Goal: Information Seeking & Learning: Learn about a topic

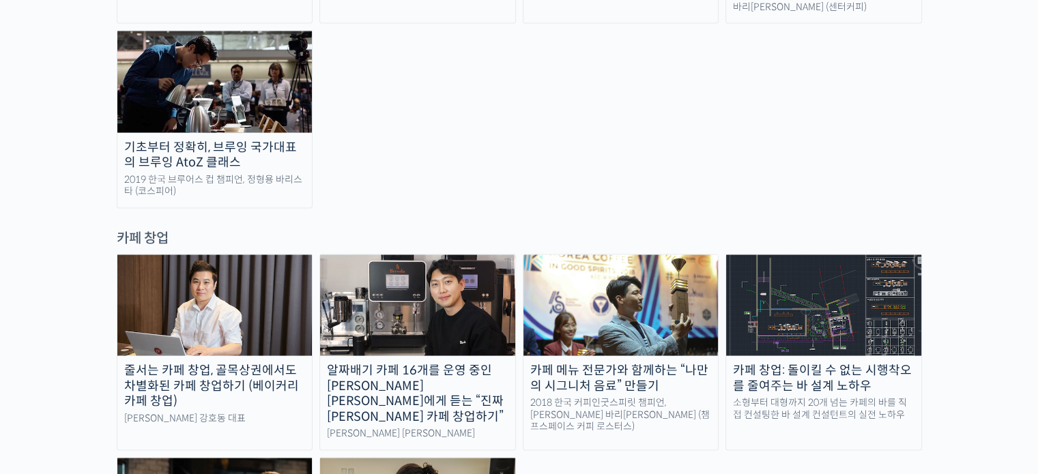
scroll to position [2526, 0]
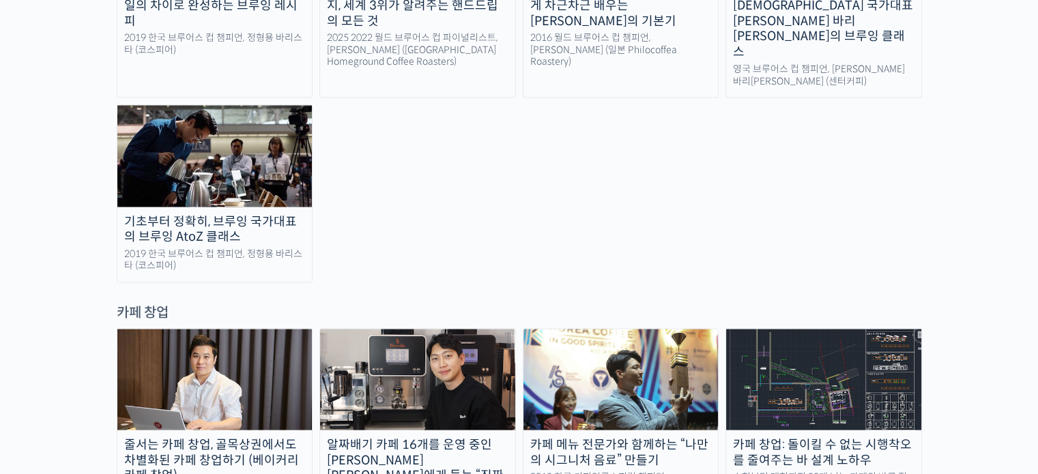
click at [165, 329] on img at bounding box center [214, 379] width 195 height 101
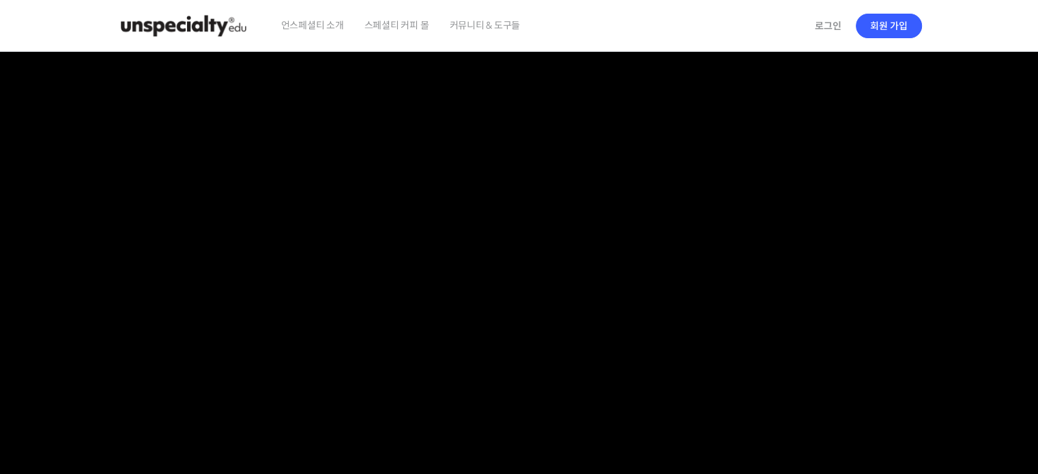
click at [320, 23] on span "언스페셜티 소개" at bounding box center [312, 25] width 63 height 52
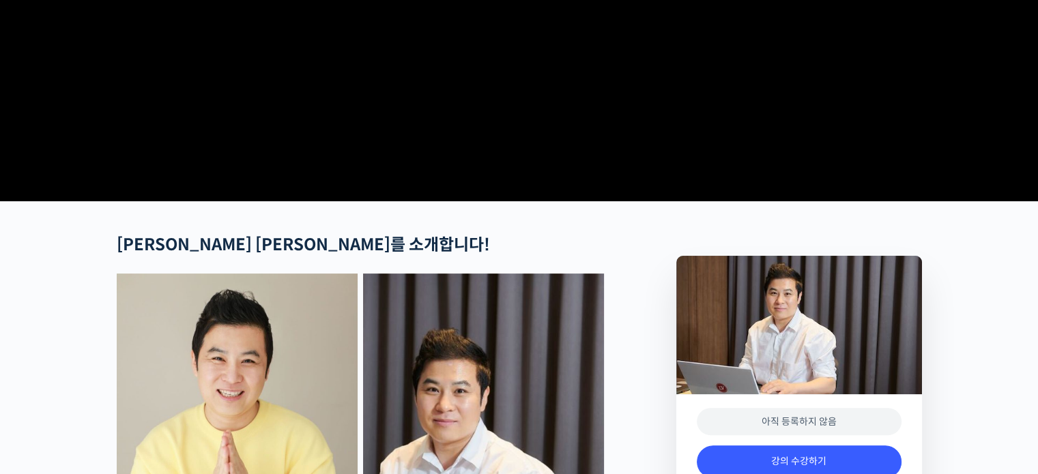
scroll to position [478, 0]
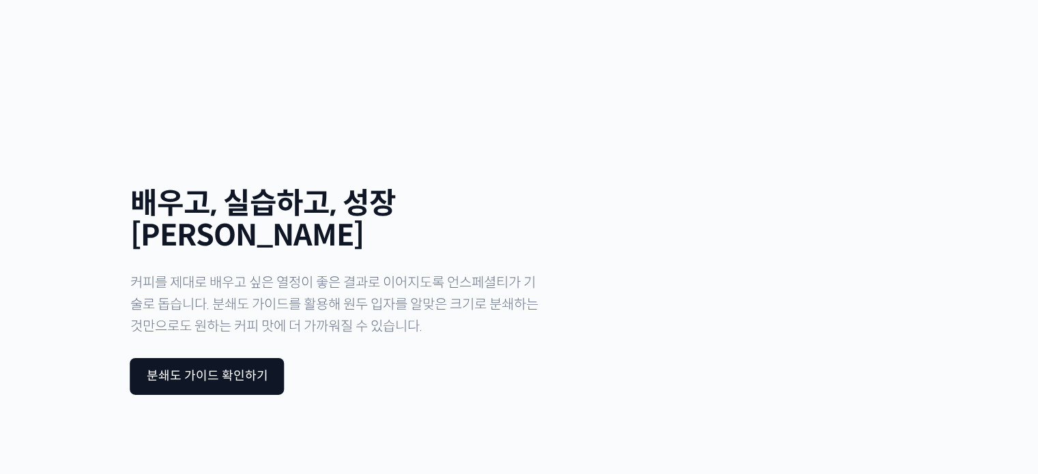
scroll to position [4336, 0]
